Goal: Transaction & Acquisition: Subscribe to service/newsletter

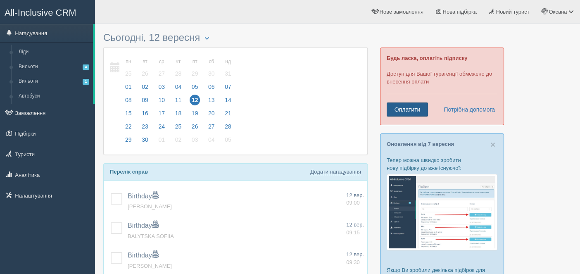
click at [401, 112] on link "Оплатити" at bounding box center [406, 109] width 41 height 14
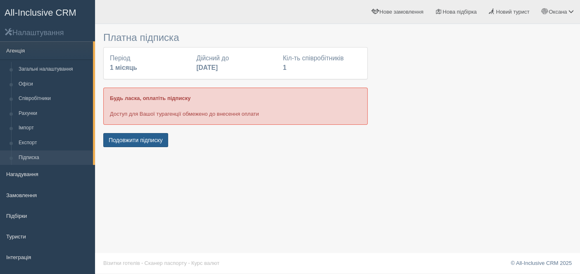
click at [159, 139] on button "Подовжити підписку" at bounding box center [135, 140] width 65 height 14
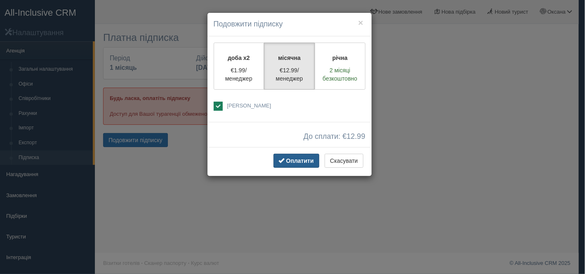
click at [301, 156] on button "Оплатити" at bounding box center [297, 161] width 46 height 14
